Goal: Information Seeking & Learning: Find specific fact

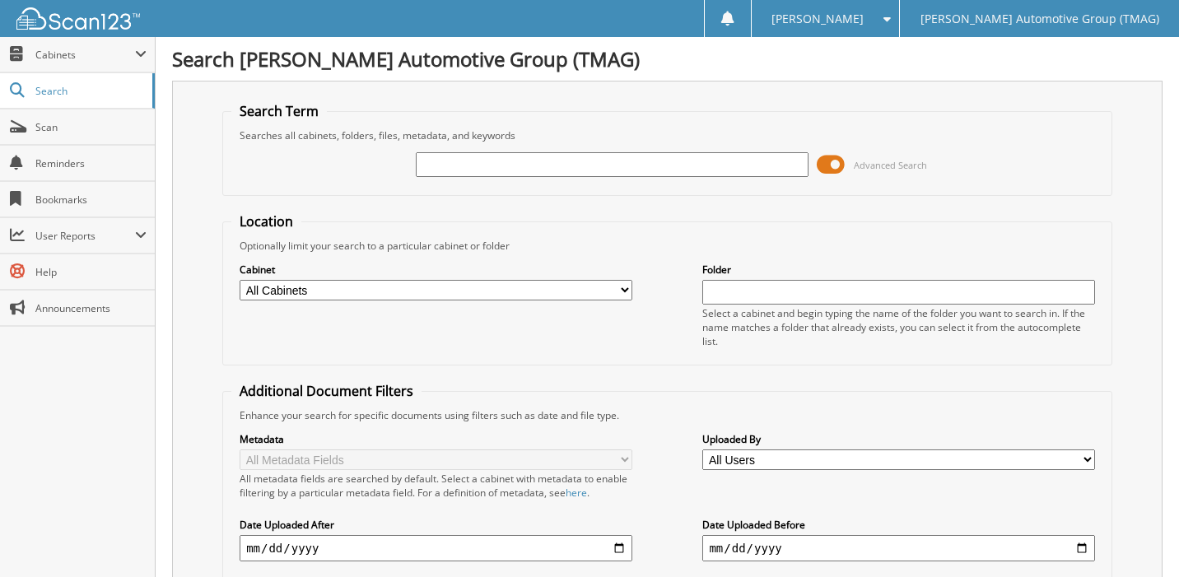
click at [531, 170] on input "text" at bounding box center [612, 164] width 392 height 25
type input "5204218"
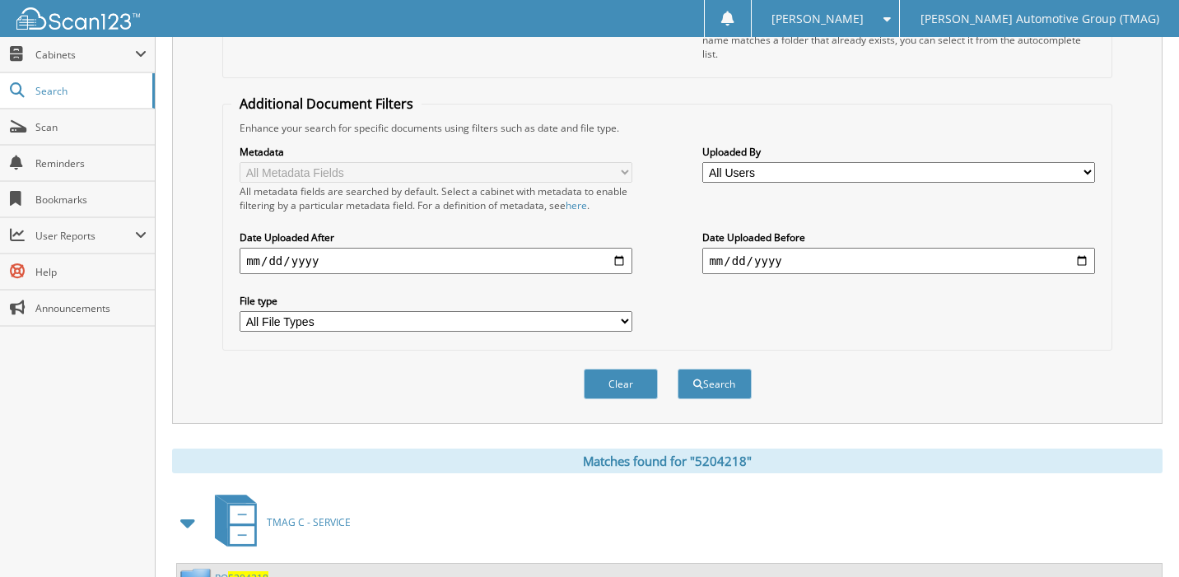
scroll to position [329, 0]
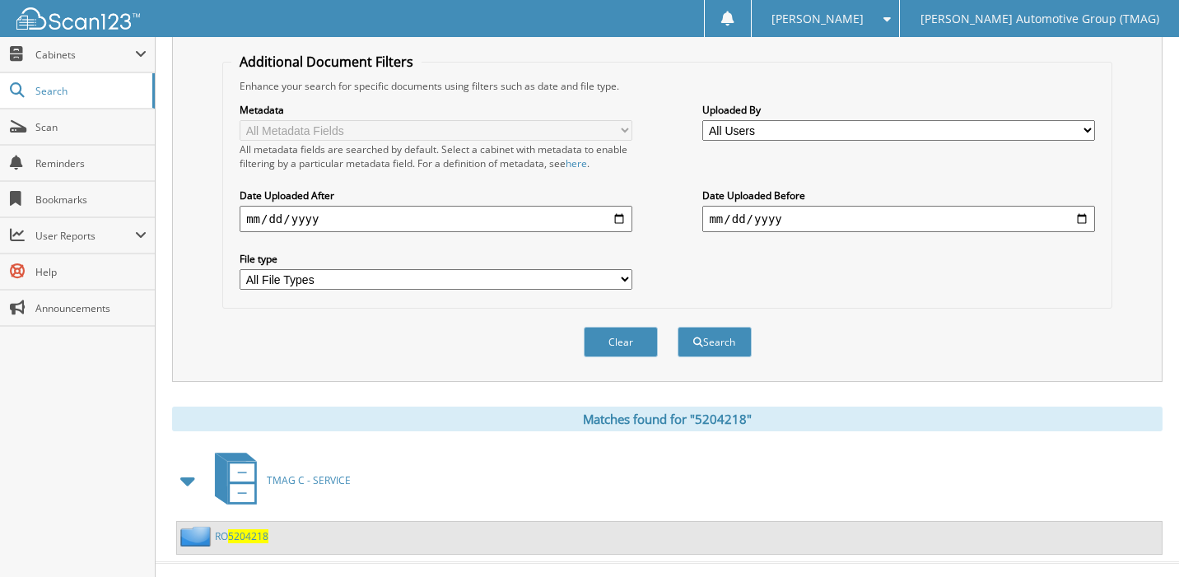
click at [260, 535] on span "5204218" at bounding box center [248, 536] width 40 height 14
